Goal: Task Accomplishment & Management: Contribute content

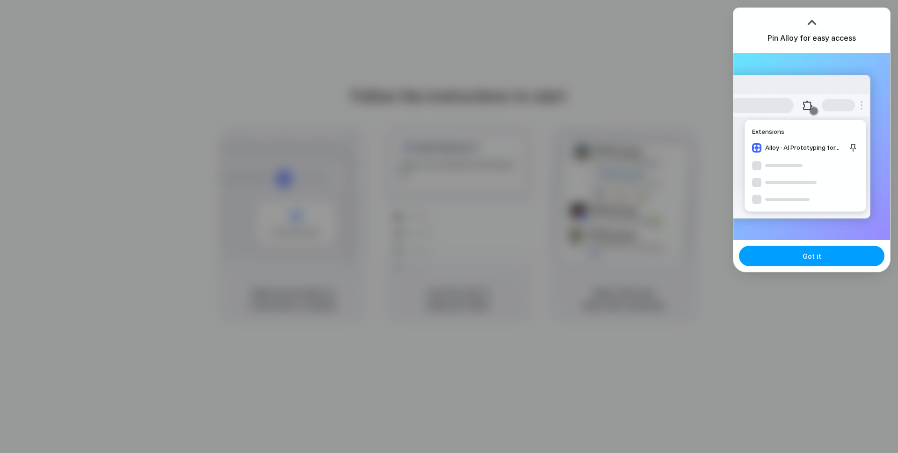
click at [793, 255] on button "Got it" at bounding box center [811, 256] width 145 height 21
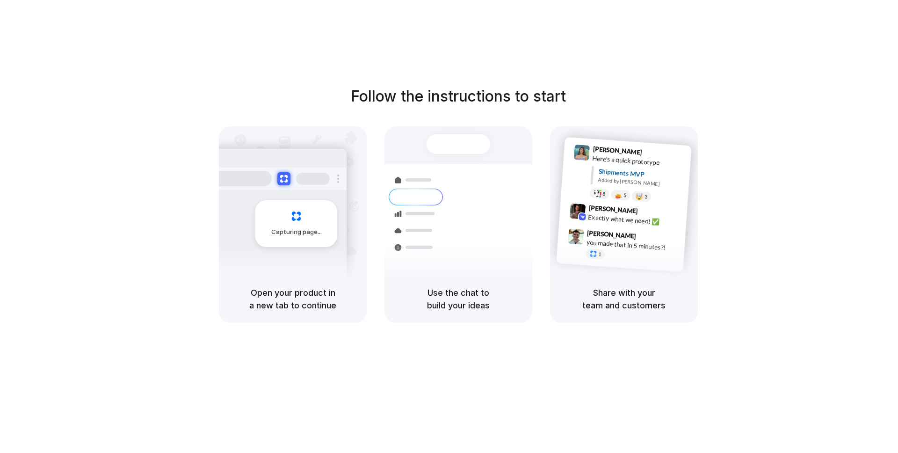
click at [690, 231] on div "[PERSON_NAME] 9:41 AM Here's a quick prototype Shipments MVP Added by [PERSON_N…" at bounding box center [624, 200] width 148 height 149
click at [862, 68] on div "Follow the instructions to start Capturing page Open your product in a new tab …" at bounding box center [458, 235] width 917 height 471
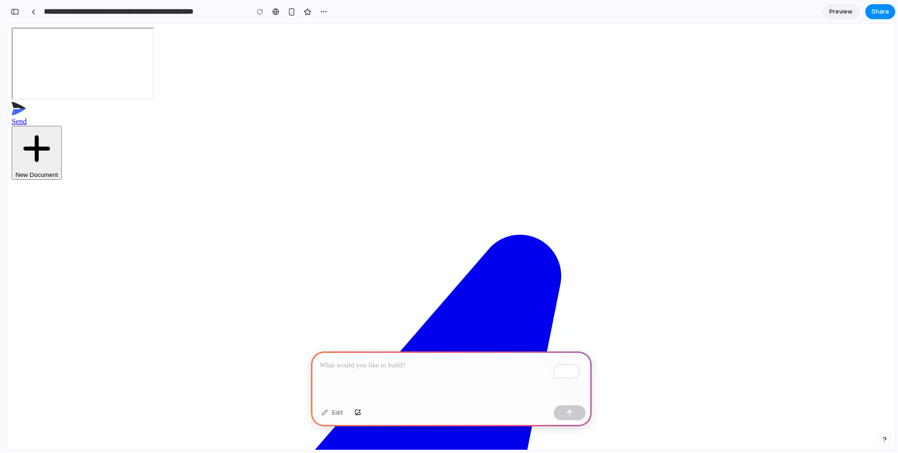
drag, startPoint x: 459, startPoint y: 79, endPoint x: 400, endPoint y: 119, distance: 71.3
drag, startPoint x: 412, startPoint y: 117, endPoint x: 406, endPoint y: 117, distance: 5.6
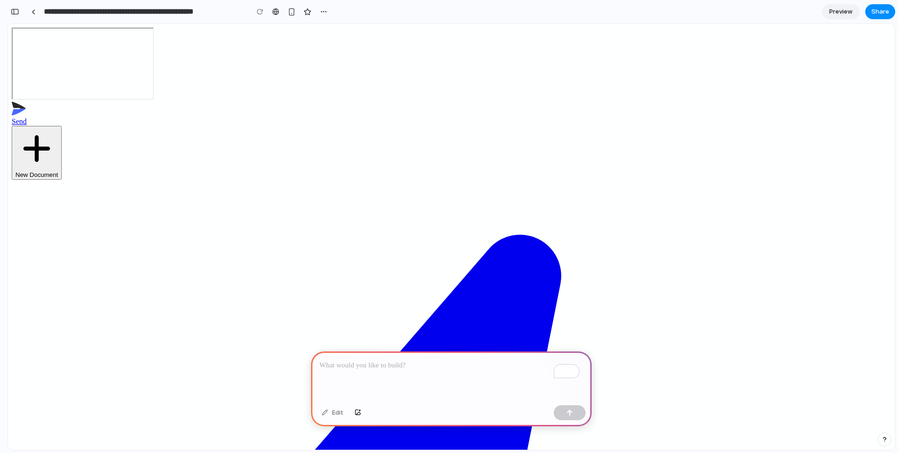
click at [62, 126] on button "New Document" at bounding box center [37, 153] width 50 height 54
drag, startPoint x: 375, startPoint y: 76, endPoint x: 464, endPoint y: 92, distance: 90.7
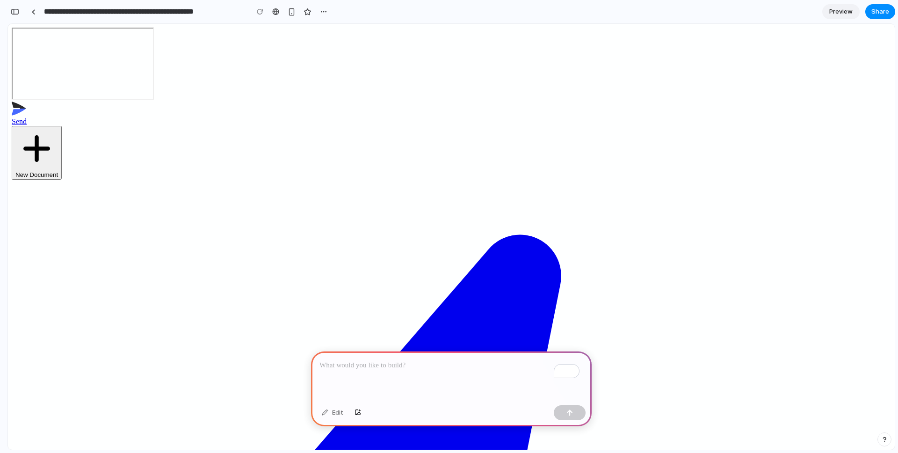
click at [376, 360] on p "To enrich screen reader interactions, please activate Accessibility in Grammarl…" at bounding box center [451, 365] width 264 height 11
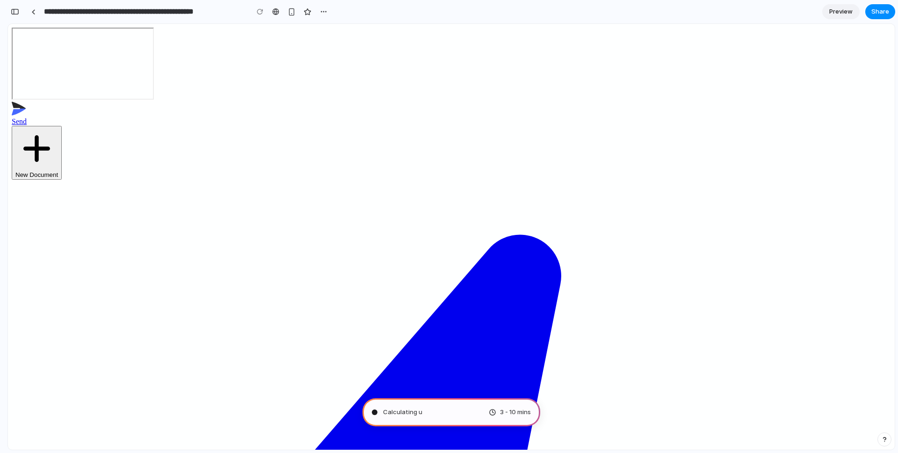
type input "**********"
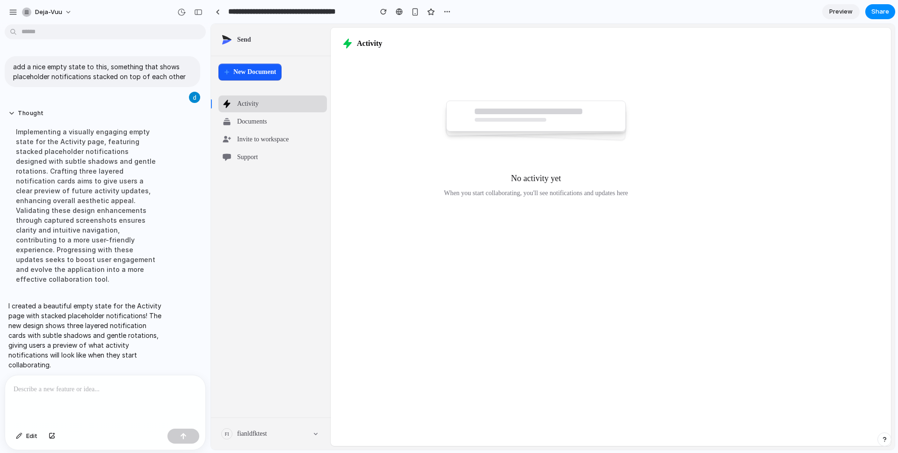
drag, startPoint x: 484, startPoint y: 126, endPoint x: 593, endPoint y: 130, distance: 109.0
click at [593, 130] on div at bounding box center [536, 116] width 180 height 31
click at [657, 143] on div "No activity yet When you start collaborating, you'll see notifications and upda…" at bounding box center [536, 149] width 411 height 157
drag, startPoint x: 521, startPoint y: 118, endPoint x: 442, endPoint y: 106, distance: 80.5
click at [442, 106] on div "No activity yet When you start collaborating, you'll see notifications and upda…" at bounding box center [536, 149] width 411 height 157
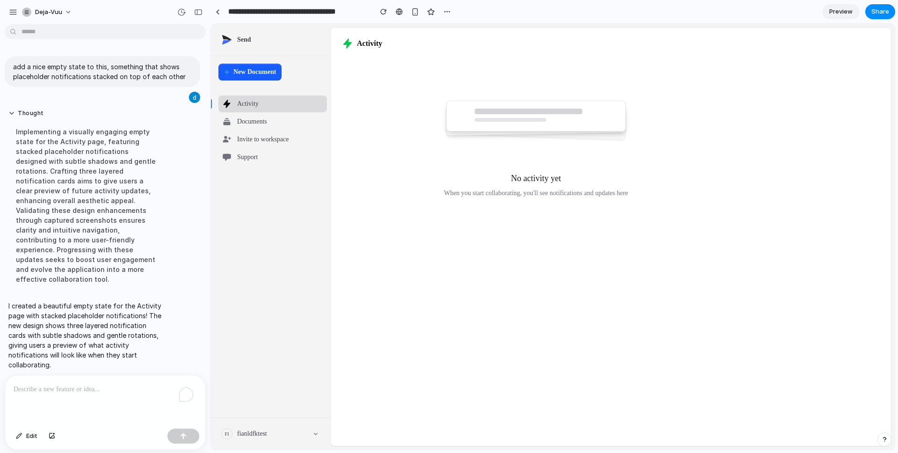
click at [77, 397] on div "To enrich screen reader interactions, please activate Accessibility in Grammarl…" at bounding box center [105, 400] width 200 height 50
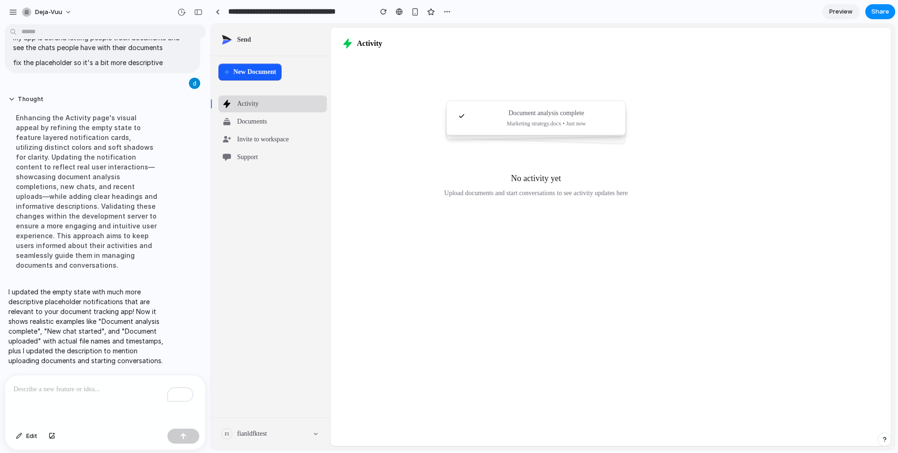
scroll to position [25, 0]
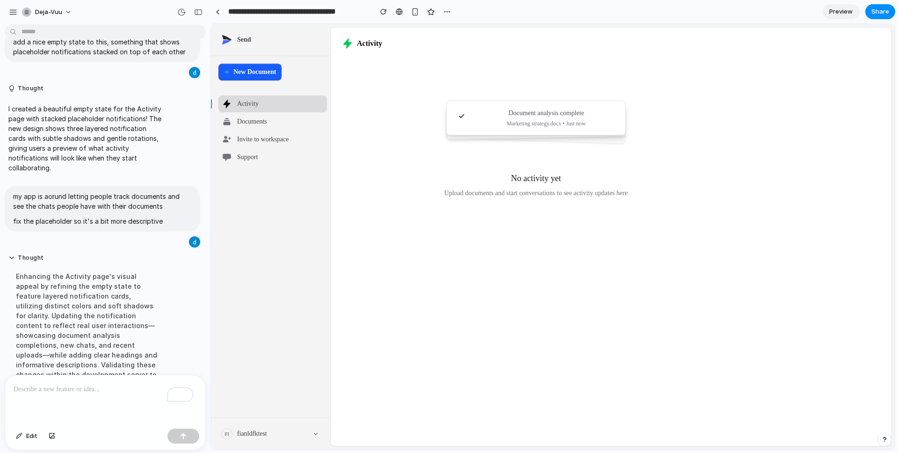
click at [97, 279] on div "Enhancing the Activity page's visual appeal by refining the empty state to feat…" at bounding box center [86, 350] width 156 height 168
click at [92, 259] on button "Thought" at bounding box center [86, 258] width 156 height 8
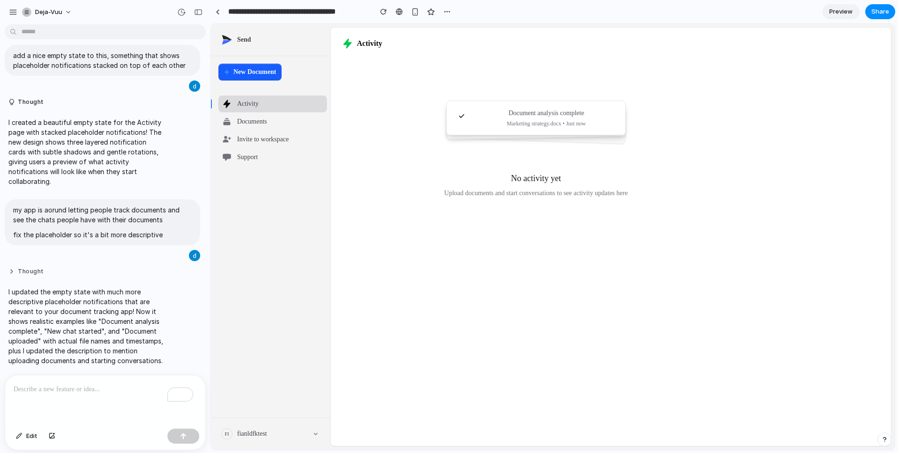
click at [94, 268] on button "Thought" at bounding box center [86, 272] width 156 height 8
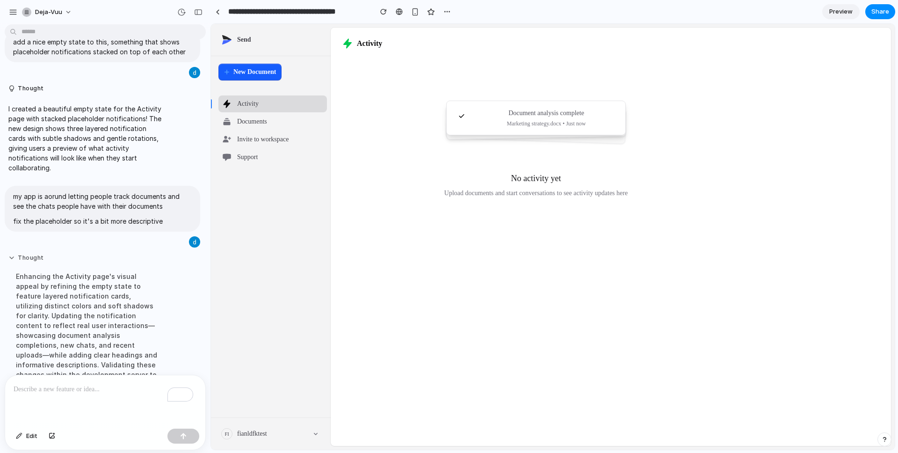
click at [94, 254] on button "Thought" at bounding box center [86, 258] width 156 height 8
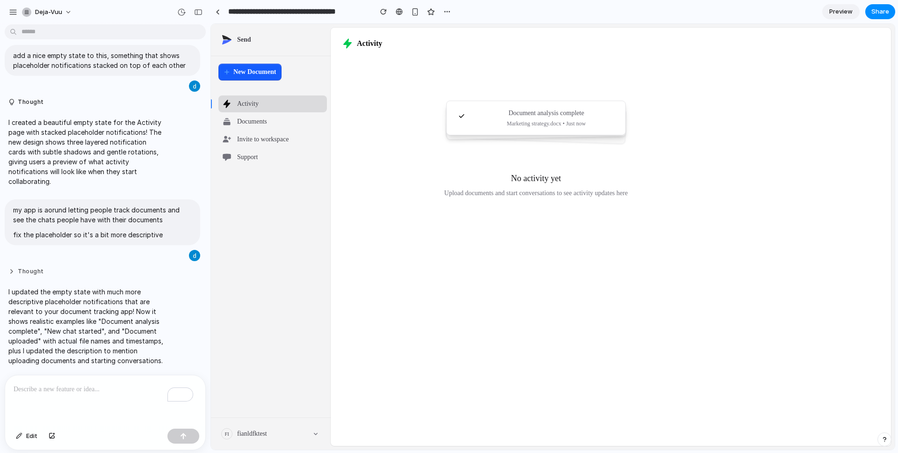
click at [94, 268] on button "Thought" at bounding box center [86, 272] width 156 height 8
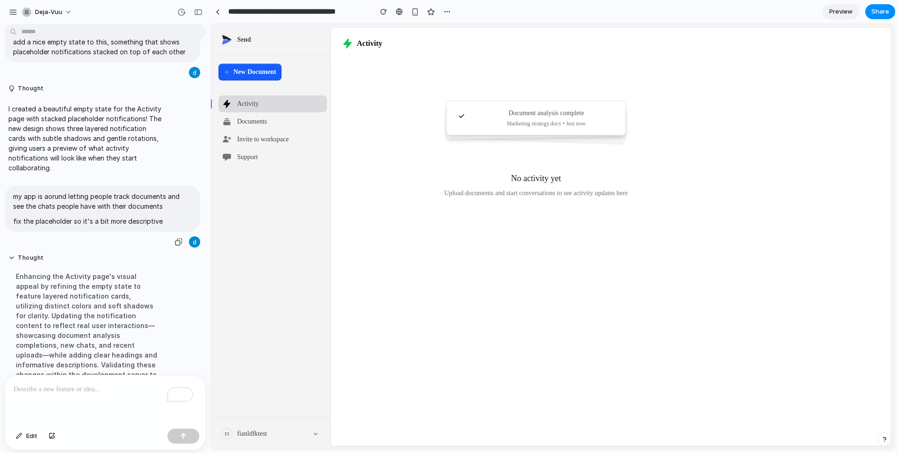
click at [104, 210] on p "my app is aorund letting people track documents and see the chats people have w…" at bounding box center [102, 201] width 179 height 20
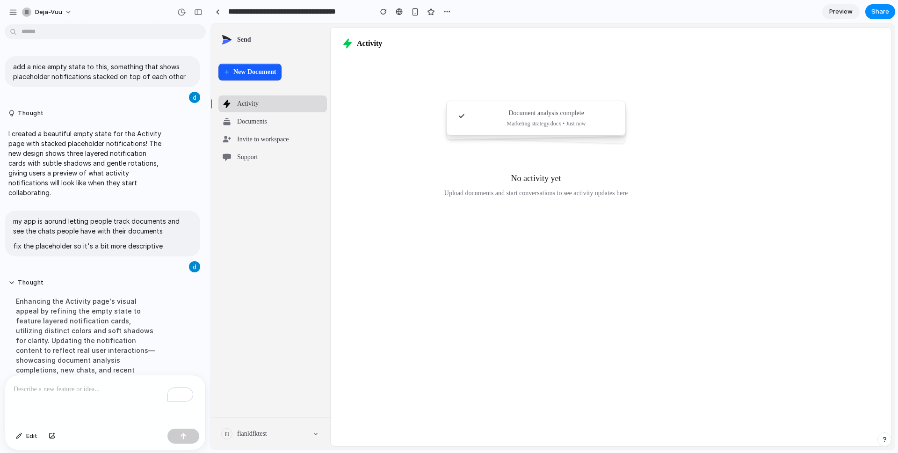
click at [248, 66] on button "New Document" at bounding box center [249, 72] width 63 height 17
click at [247, 71] on button "New Document" at bounding box center [249, 72] width 63 height 17
click at [851, 15] on span "Preview" at bounding box center [840, 11] width 23 height 9
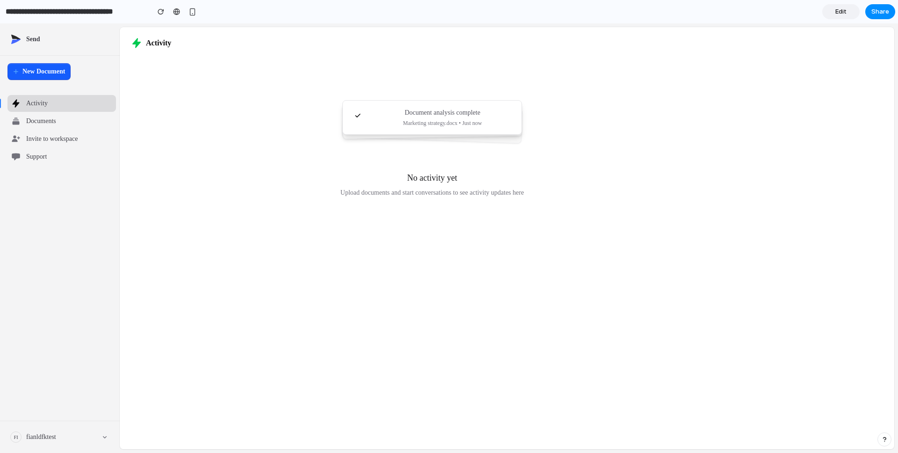
click at [851, 15] on link "Edit" at bounding box center [840, 11] width 37 height 15
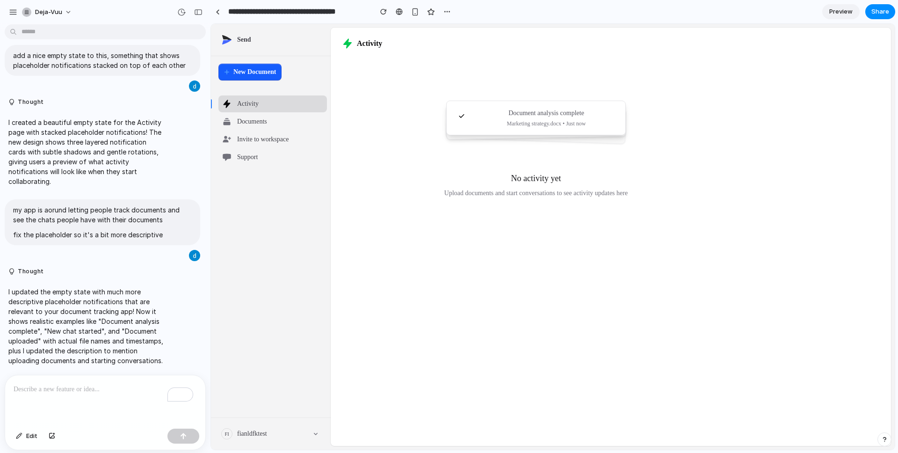
click at [849, 15] on span "Preview" at bounding box center [840, 11] width 23 height 9
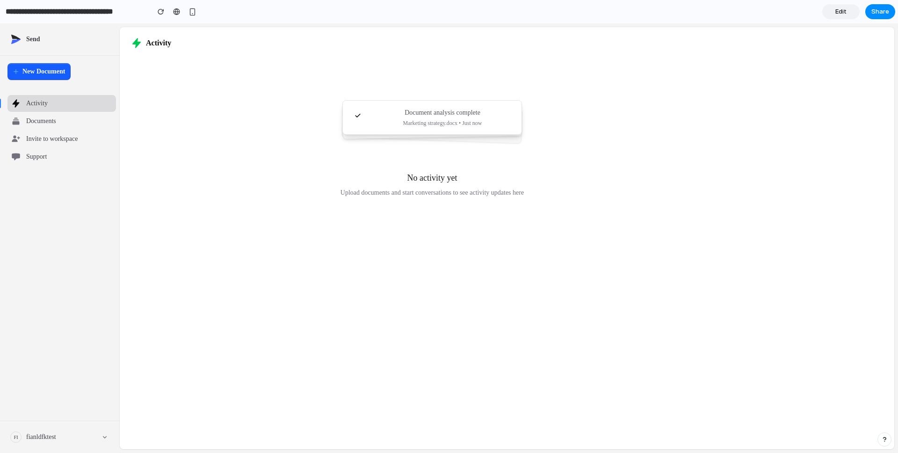
click at [849, 15] on link "Edit" at bounding box center [840, 11] width 37 height 15
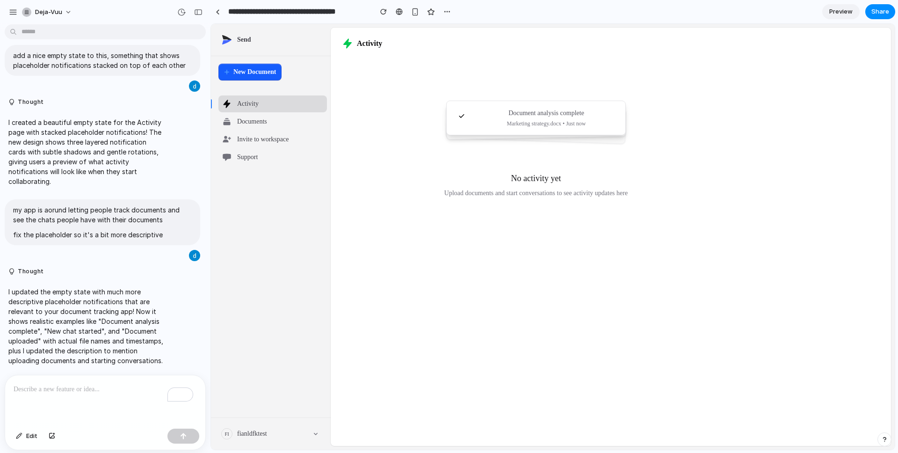
click at [849, 15] on span "Preview" at bounding box center [840, 11] width 23 height 9
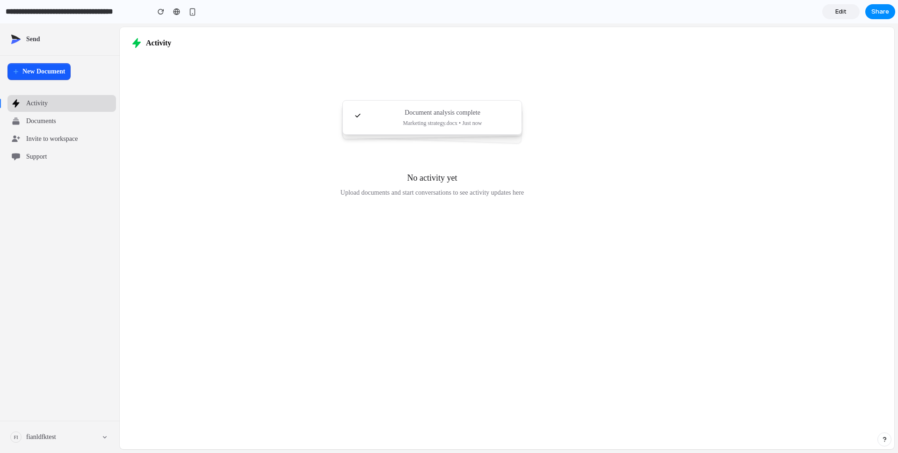
click at [849, 15] on link "Edit" at bounding box center [840, 11] width 37 height 15
